Goal: Find contact information: Find contact information

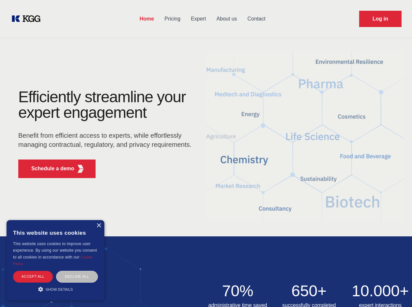
click at [206, 154] on div "Efficiently streamline your expert engagement Benefit from efficient access to …" at bounding box center [107, 136] width 198 height 94
click at [49, 169] on p "Schedule a demo" at bounding box center [52, 169] width 43 height 8
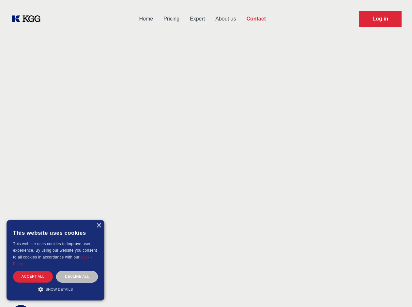
click at [98, 226] on div "× This website uses cookies This website uses cookies to improve user experienc…" at bounding box center [56, 260] width 98 height 81
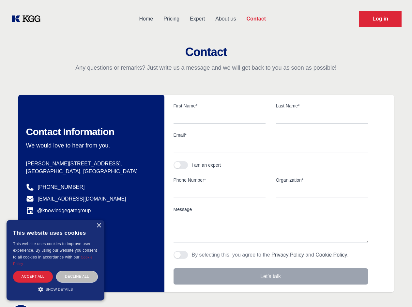
click at [33, 277] on div "Accept all" at bounding box center [33, 276] width 40 height 11
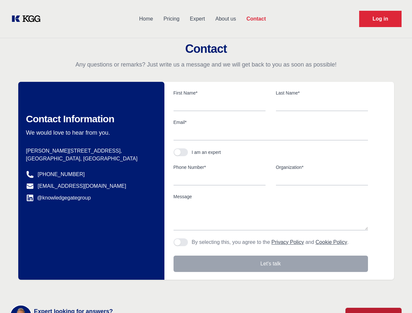
click at [77, 277] on div "Contact Information We would love to hear from you. Postal address [PERSON_NAME…" at bounding box center [91, 181] width 146 height 198
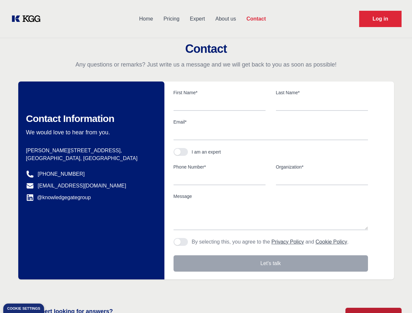
click at [55, 289] on main "Contact Any questions or remarks? Just write us a message and we will get back …" at bounding box center [206, 169] width 412 height 339
